Goal: Task Accomplishment & Management: Use online tool/utility

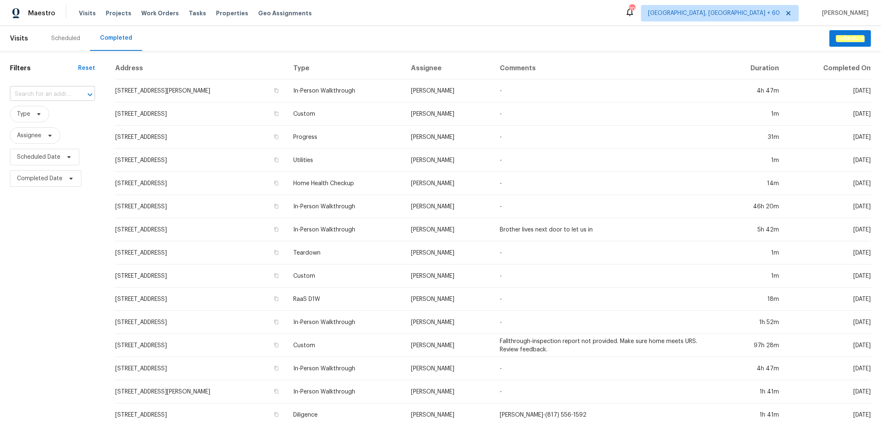
click at [34, 89] on input "text" at bounding box center [41, 94] width 62 height 13
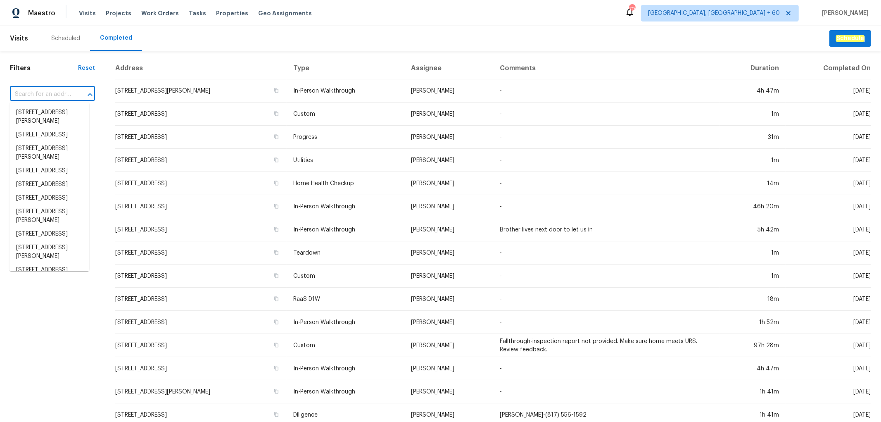
paste input "[STREET_ADDRESS][PERSON_NAME]"
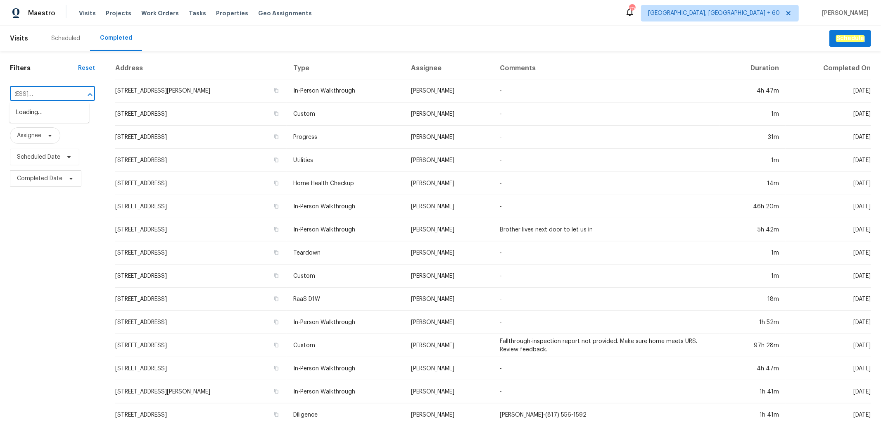
type input "[STREET_ADDRESS][PERSON_NAME]"
click at [48, 124] on li "[STREET_ADDRESS][PERSON_NAME]" at bounding box center [50, 117] width 80 height 22
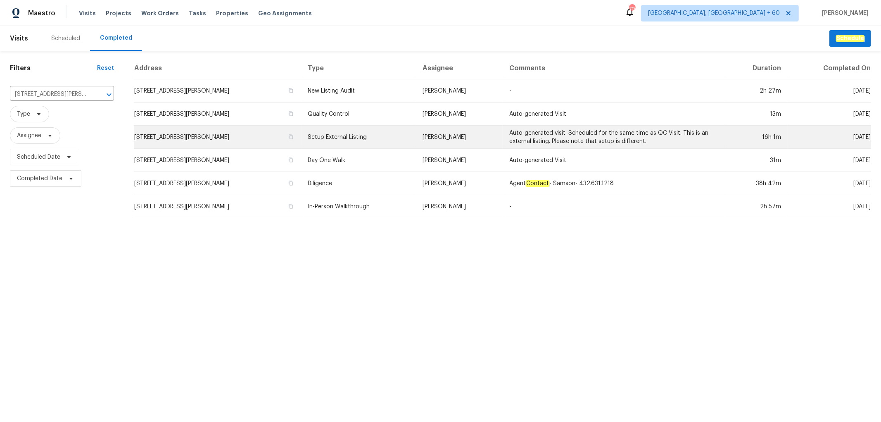
click at [532, 138] on td "Auto-generated visit. Scheduled for the same time as QC Visit. This is an exter…" at bounding box center [614, 137] width 222 height 23
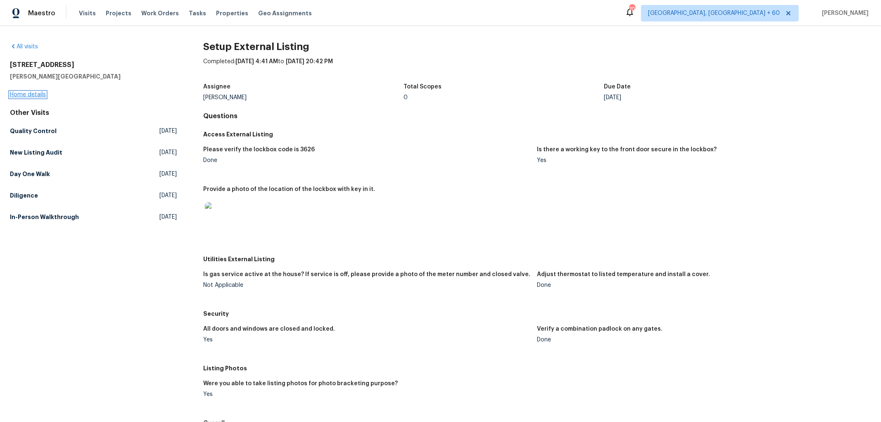
click at [28, 94] on link "Home details" at bounding box center [28, 95] width 36 height 6
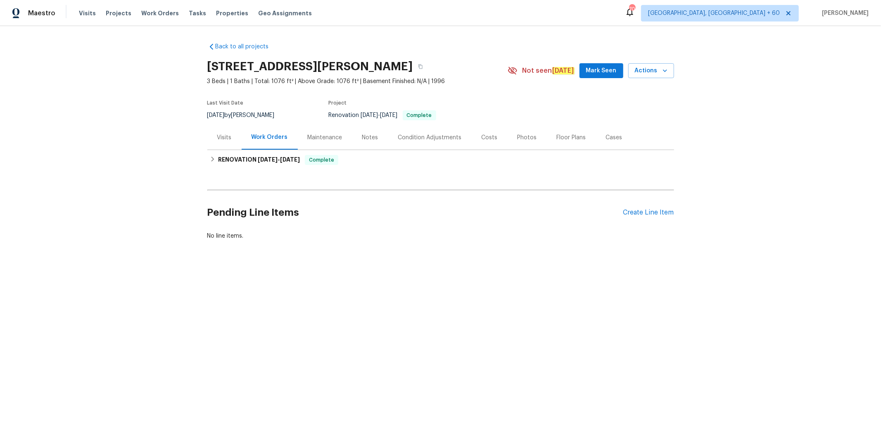
click at [522, 143] on div "Photos" at bounding box center [527, 137] width 39 height 24
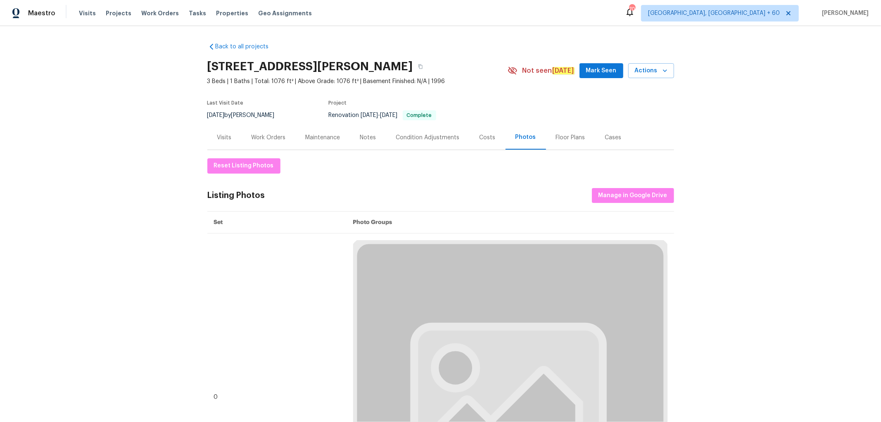
click at [635, 212] on th "Photo Groups" at bounding box center [511, 223] width 328 height 22
click at [638, 197] on span "Manage in Google Drive" at bounding box center [633, 196] width 69 height 10
